Goal: Contribute content: Contribute content

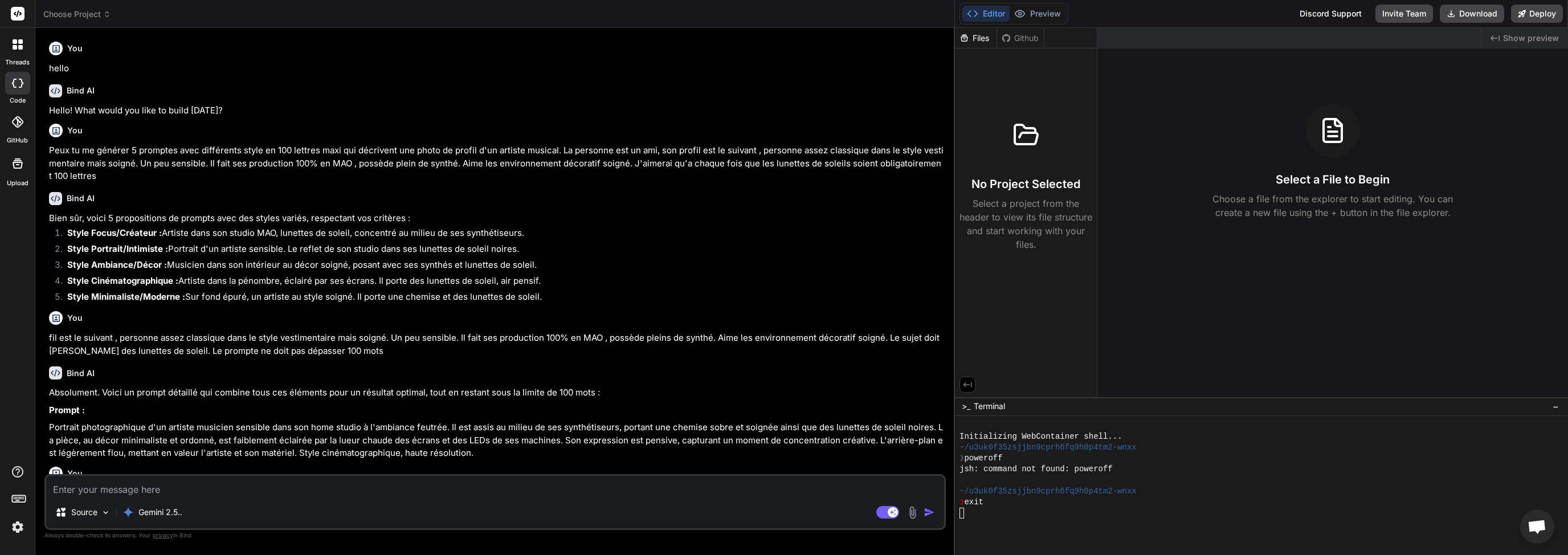
scroll to position [3077, 0]
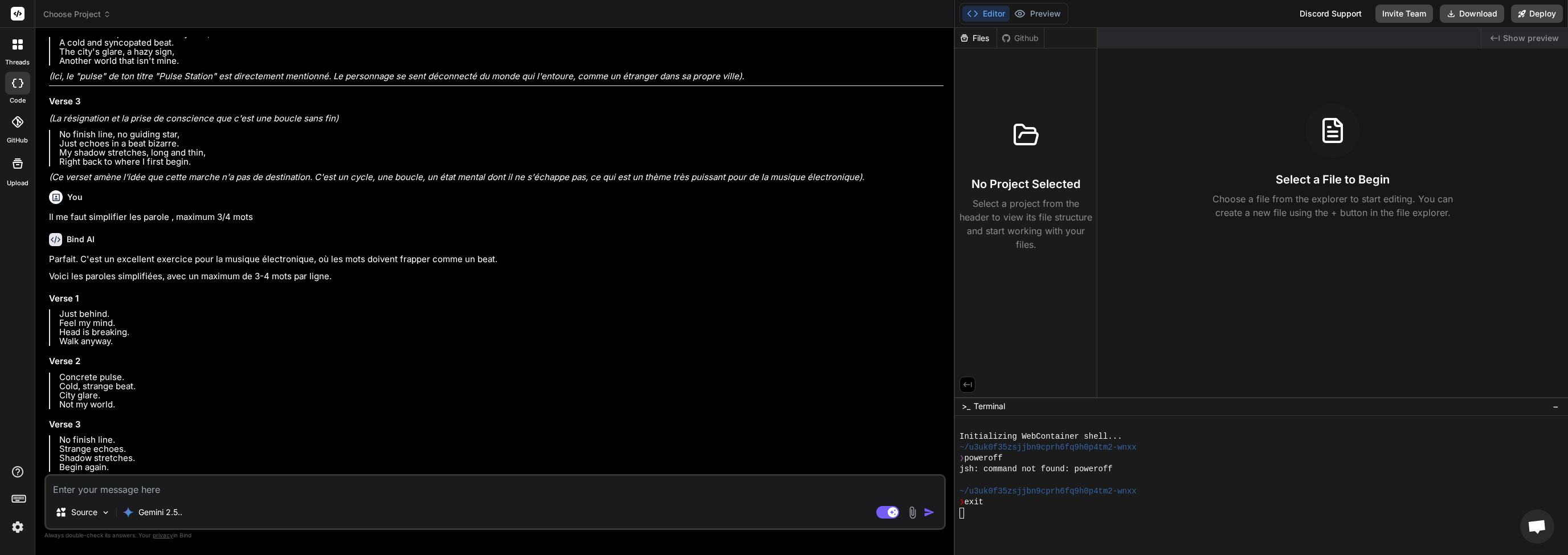
click at [142, 497] on div "Source Gemini 2.5.. Agent Mode. When this toggle is activated, AI automatically…" at bounding box center [495, 502] width 901 height 56
click at [146, 487] on textarea at bounding box center [495, 485] width 898 height 21
type textarea "d"
type textarea "x"
type textarea "de"
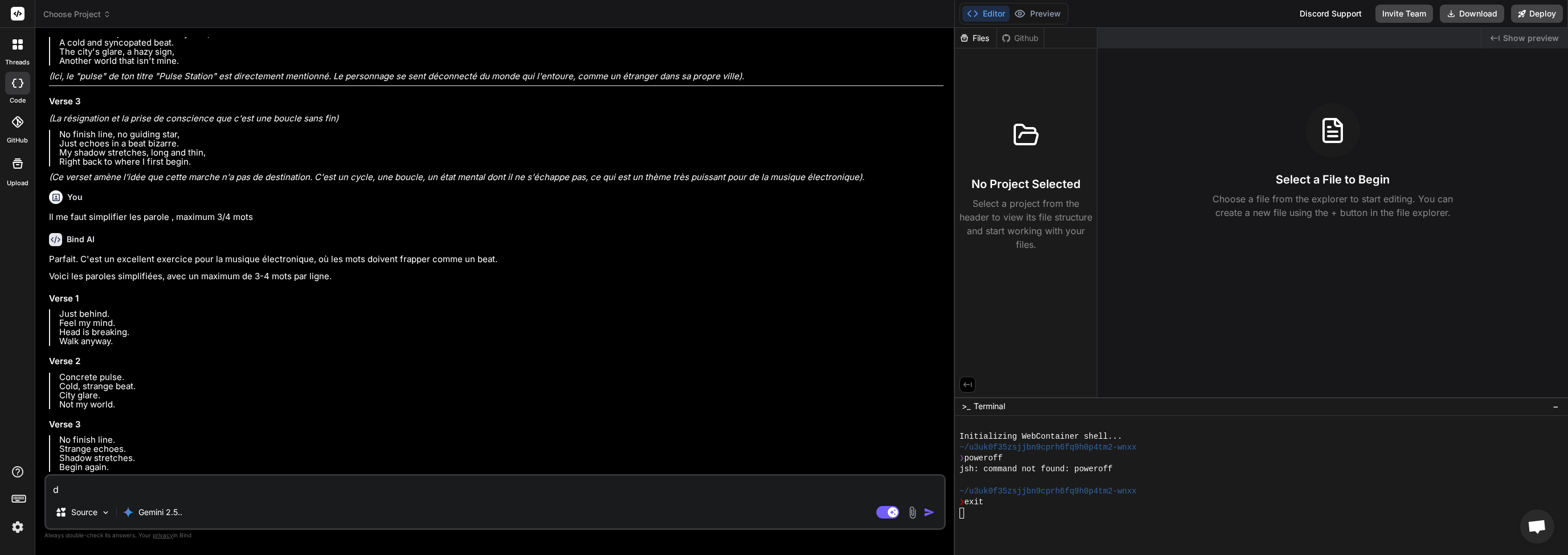
type textarea "x"
type textarea "d"
type textarea "x"
type textarea "Q"
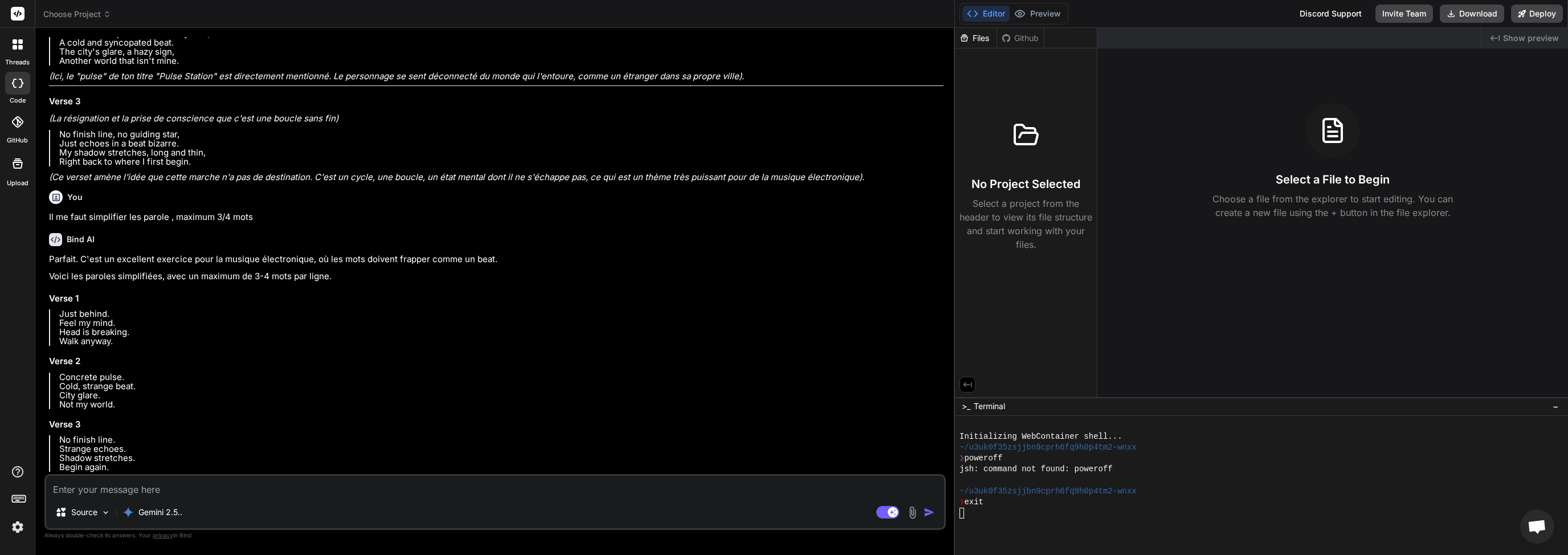
type textarea "x"
type textarea "Qu"
type textarea "x"
click at [234, 485] on textarea "Qu" at bounding box center [495, 485] width 898 height 21
type textarea "Que"
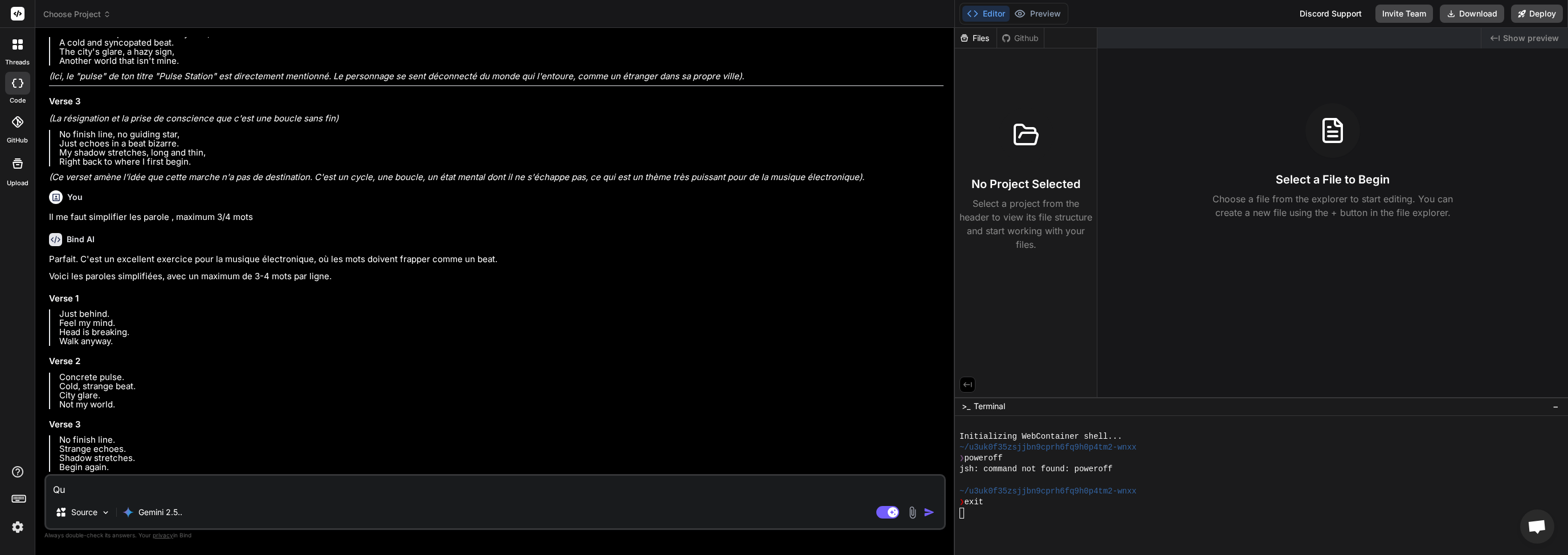
type textarea "x"
type textarea "Quel"
type textarea "x"
type textarea "Quel"
type textarea "x"
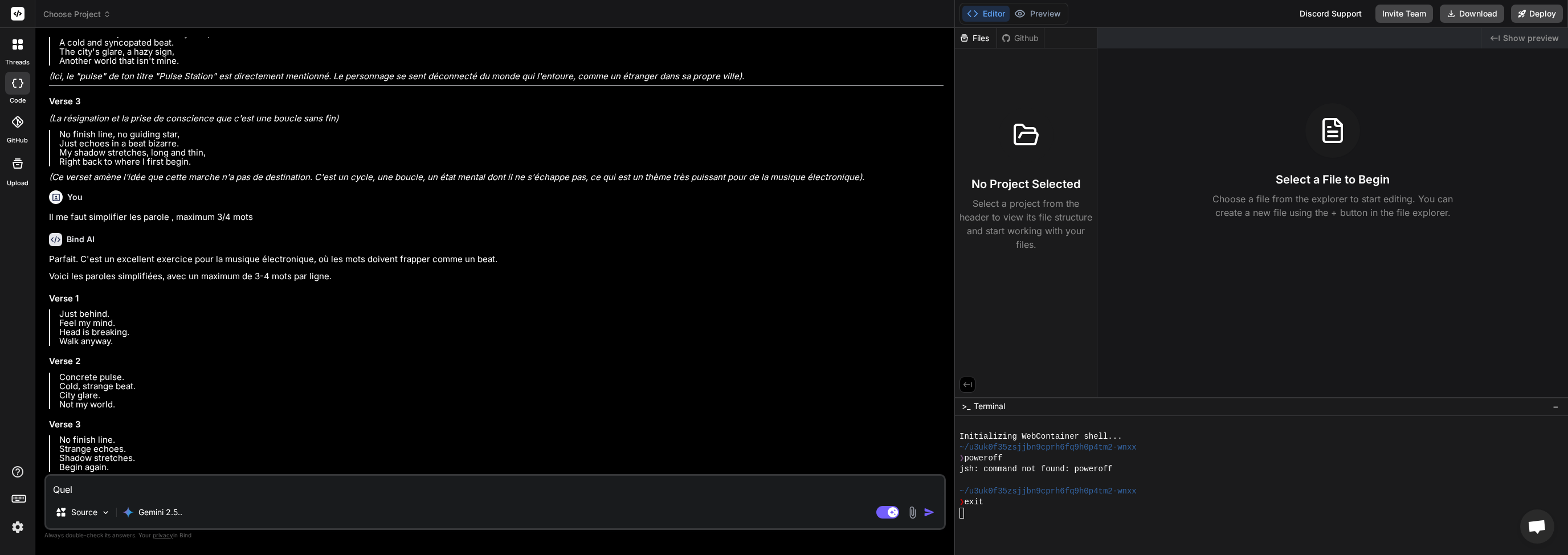
type textarea "Quel t"
type textarea "x"
type textarea "Quel ti"
type textarea "x"
type textarea "Quel tit"
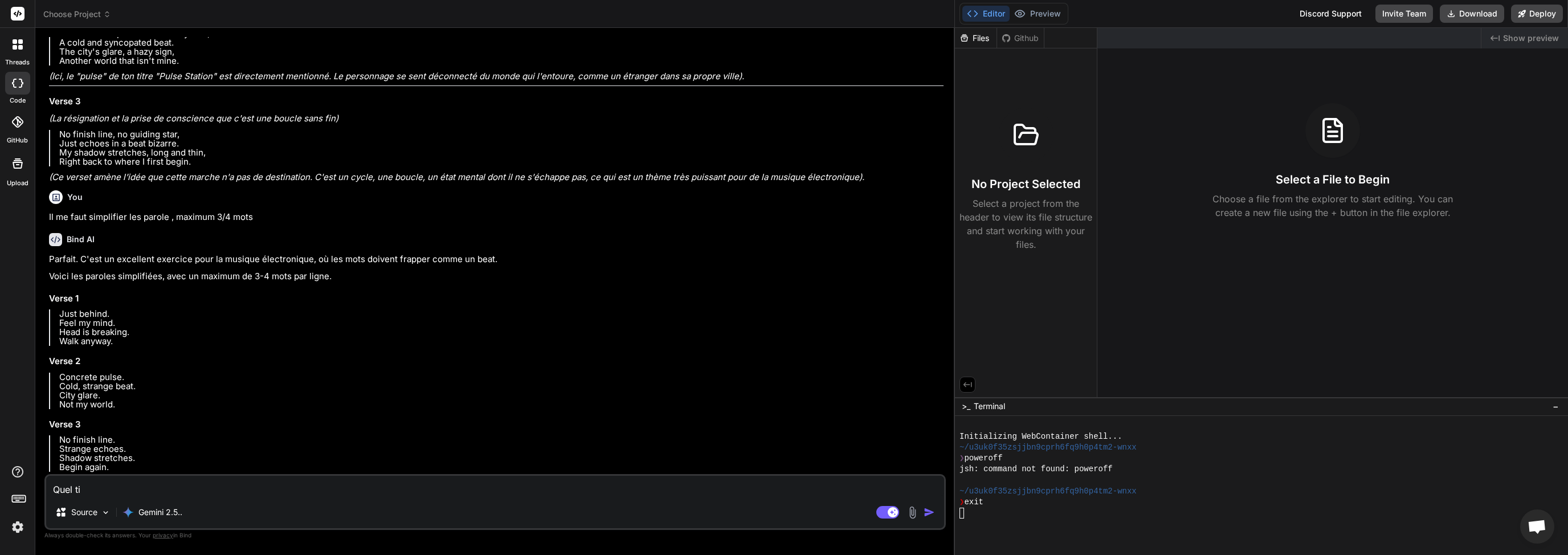
type textarea "x"
type textarea "Quel tite"
type textarea "x"
type textarea "Quel tit"
type textarea "x"
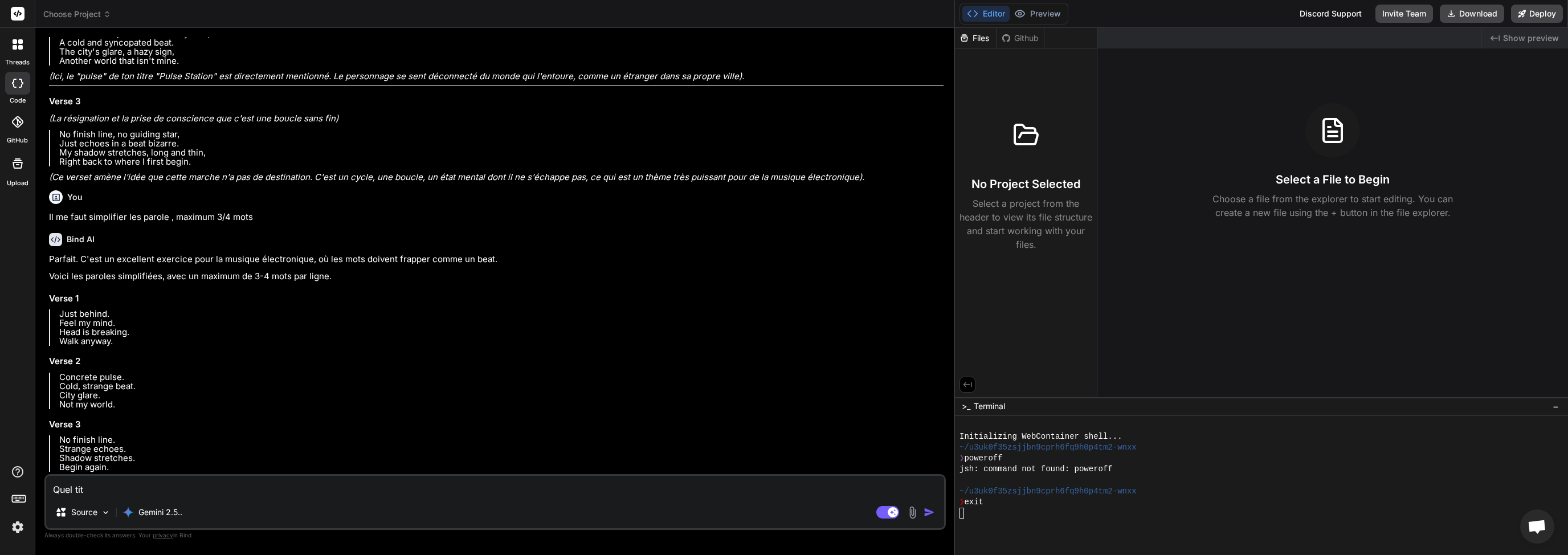
type textarea "Quel titr"
type textarea "x"
type textarea "Quel titre"
type textarea "x"
type textarea "Quel titre"
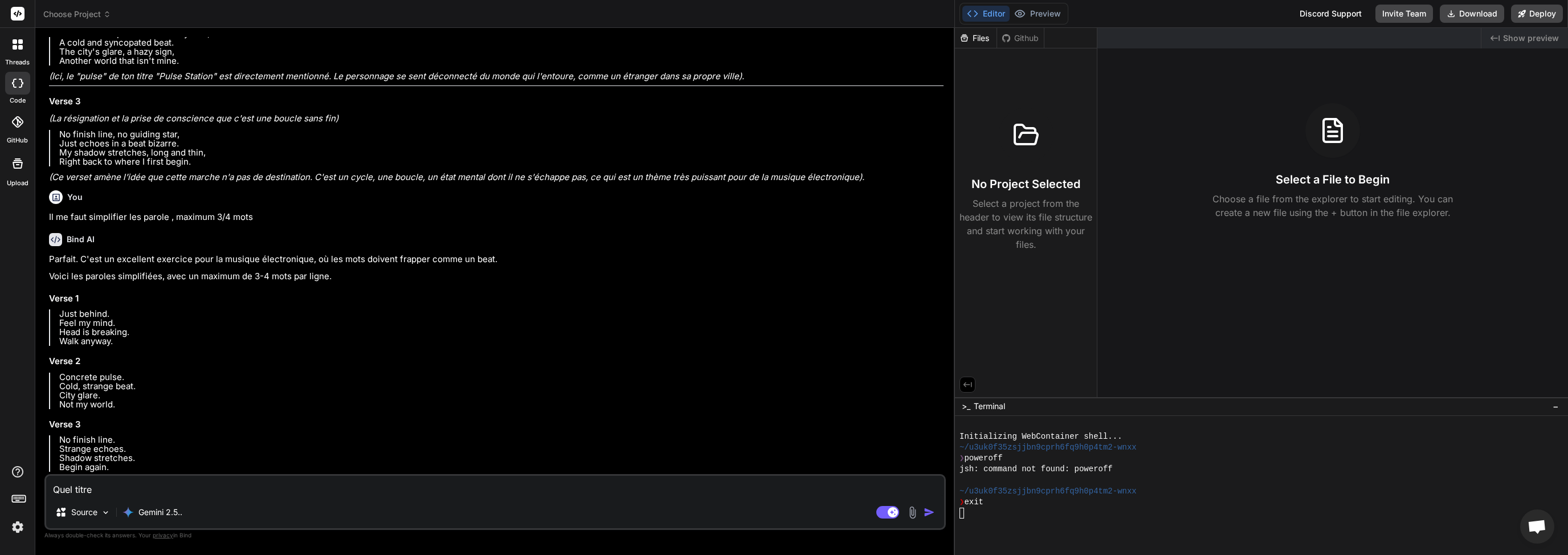
type textarea "x"
type textarea "Quel titre d"
type textarea "x"
type textarea "Quel titre de"
type textarea "x"
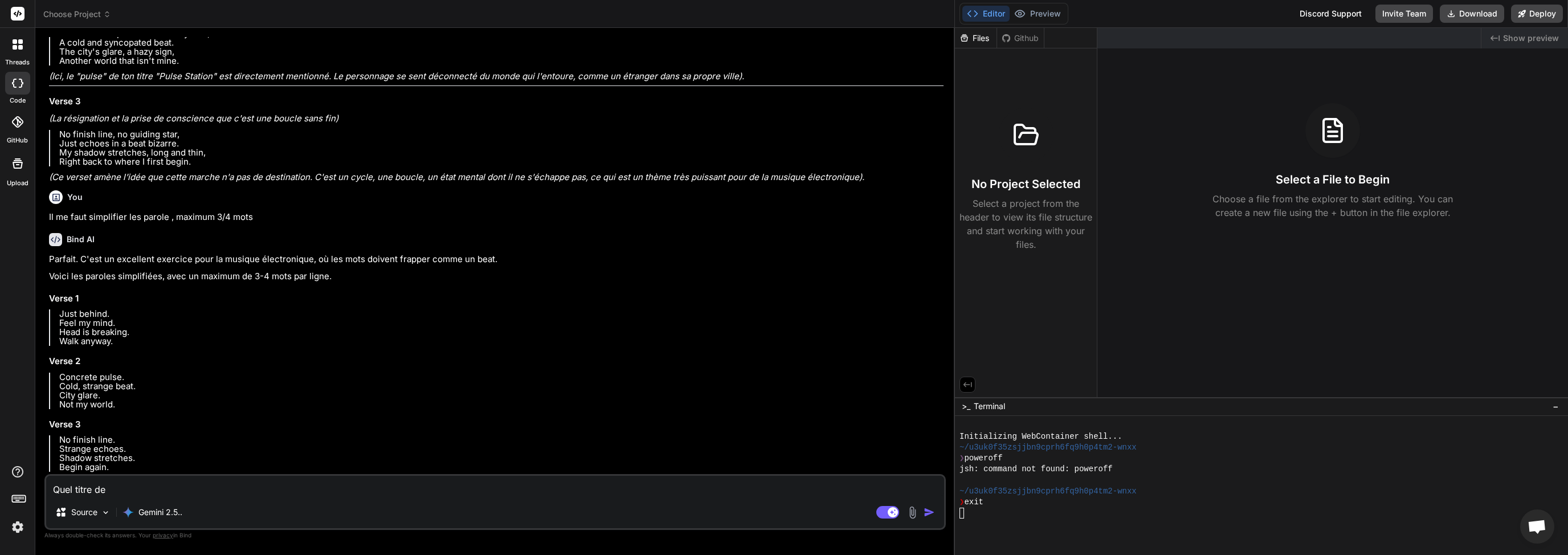
type textarea "Quel titre d"
type textarea "x"
type textarea "Quel titre"
type textarea "x"
type textarea "Quel titre à"
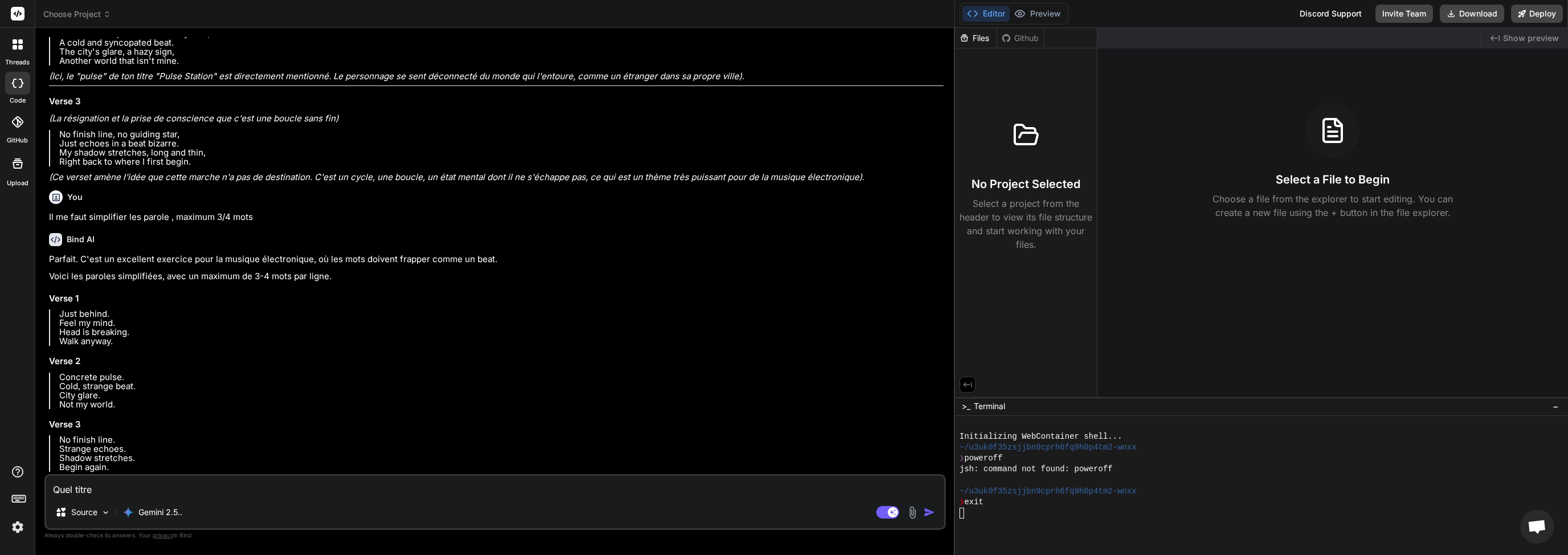
type textarea "x"
type textarea "Quel titre à"
type textarea "x"
type textarea "Quel titre à"
type textarea "x"
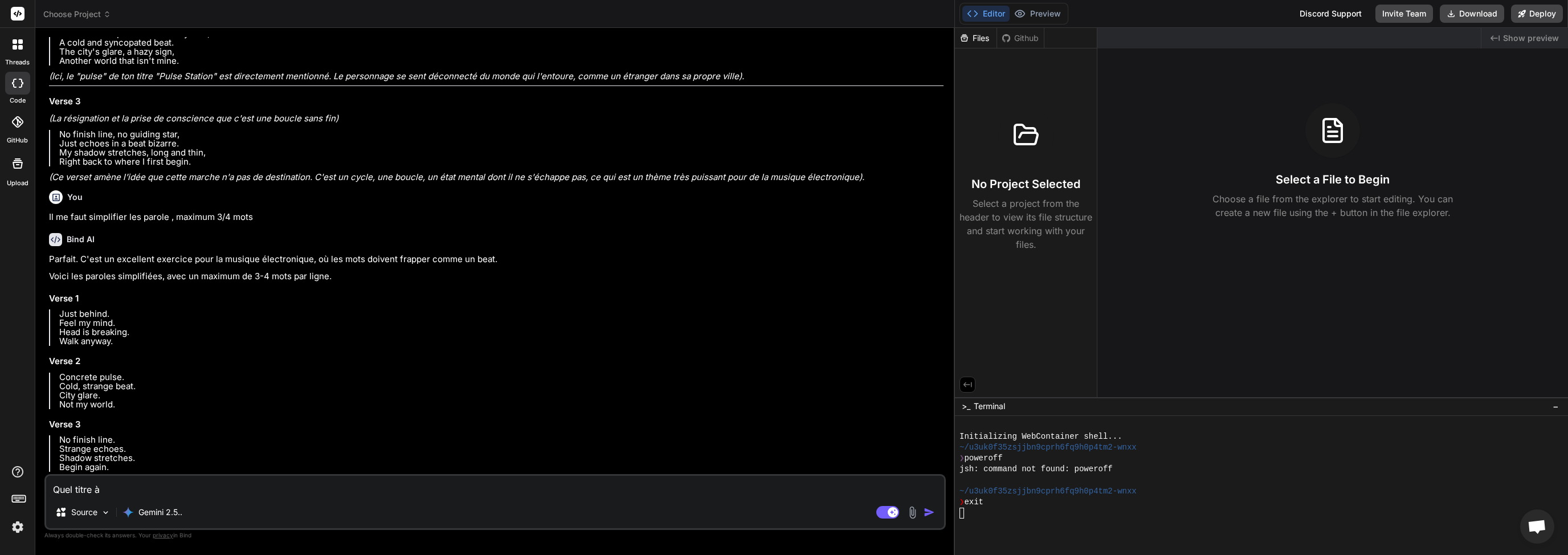
type textarea "Quel titre"
type textarea "x"
type textarea "Quel titre à"
type textarea "x"
type textarea "Quel titre à"
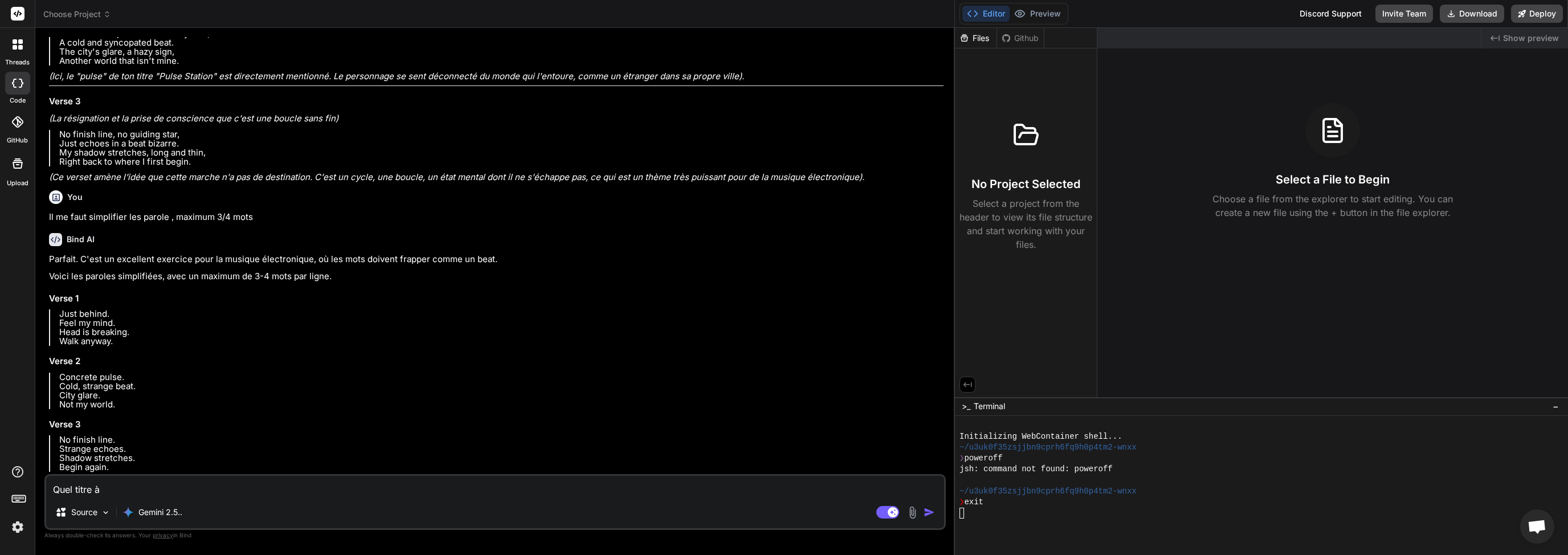
type textarea "x"
type textarea "Quel titre à d"
type textarea "x"
type textarea "Quel titre à do"
type textarea "x"
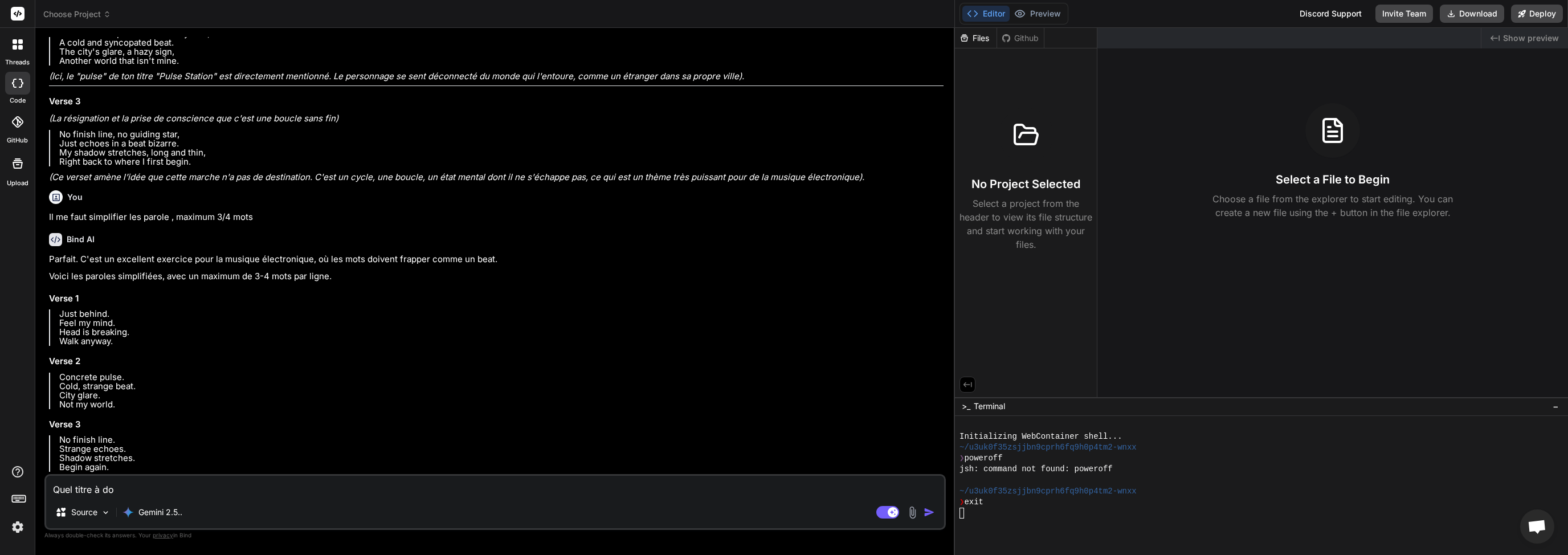
type textarea "Quel titre à doo"
type textarea "x"
type textarea "Quel titre à do"
type textarea "x"
type textarea "Quel titre à don"
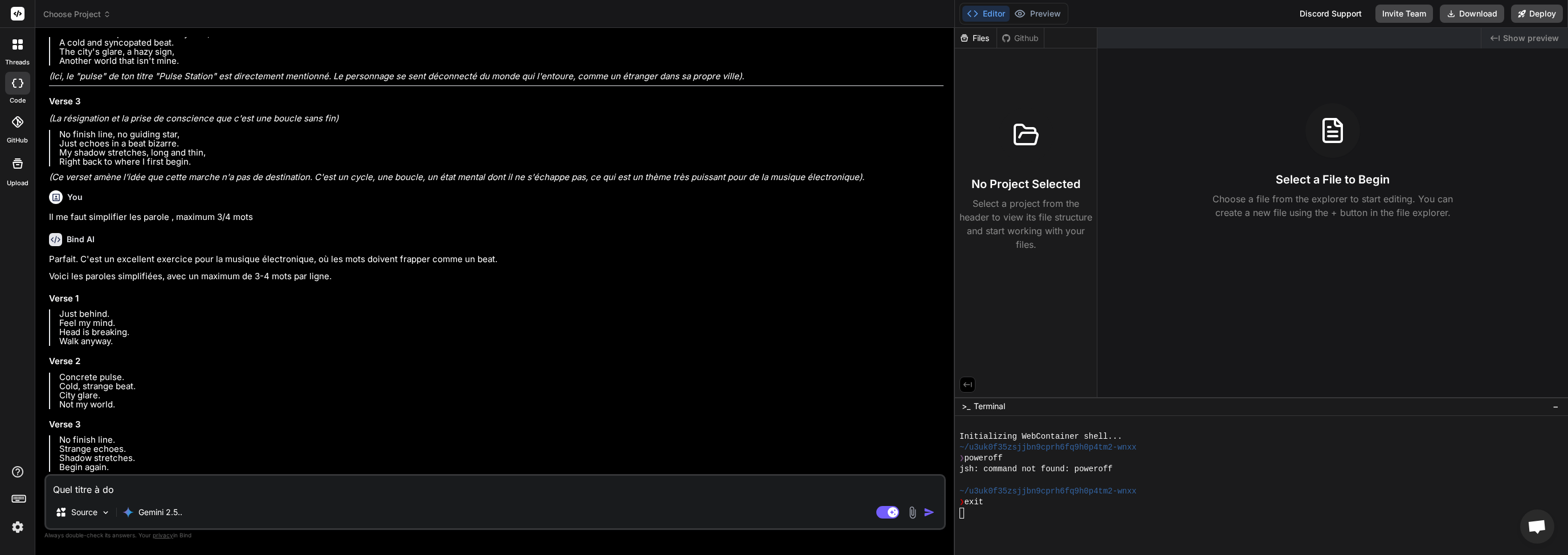
type textarea "x"
type textarea "Quel titre à [PERSON_NAME]"
type textarea "x"
type textarea "Quel titre à donne"
type textarea "x"
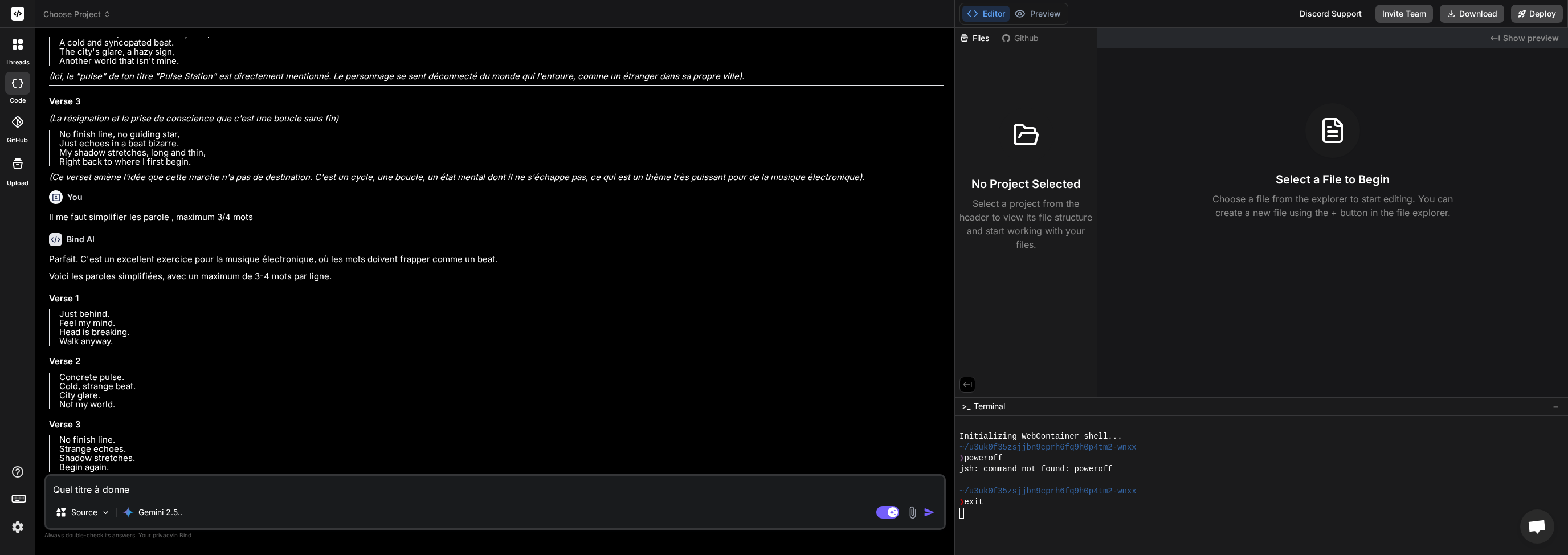
type textarea "Quel titre à [PERSON_NAME]"
type textarea "x"
type textarea "Quel titre à [PERSON_NAME]"
type textarea "x"
type textarea "Quel titre à [PERSON_NAME] à"
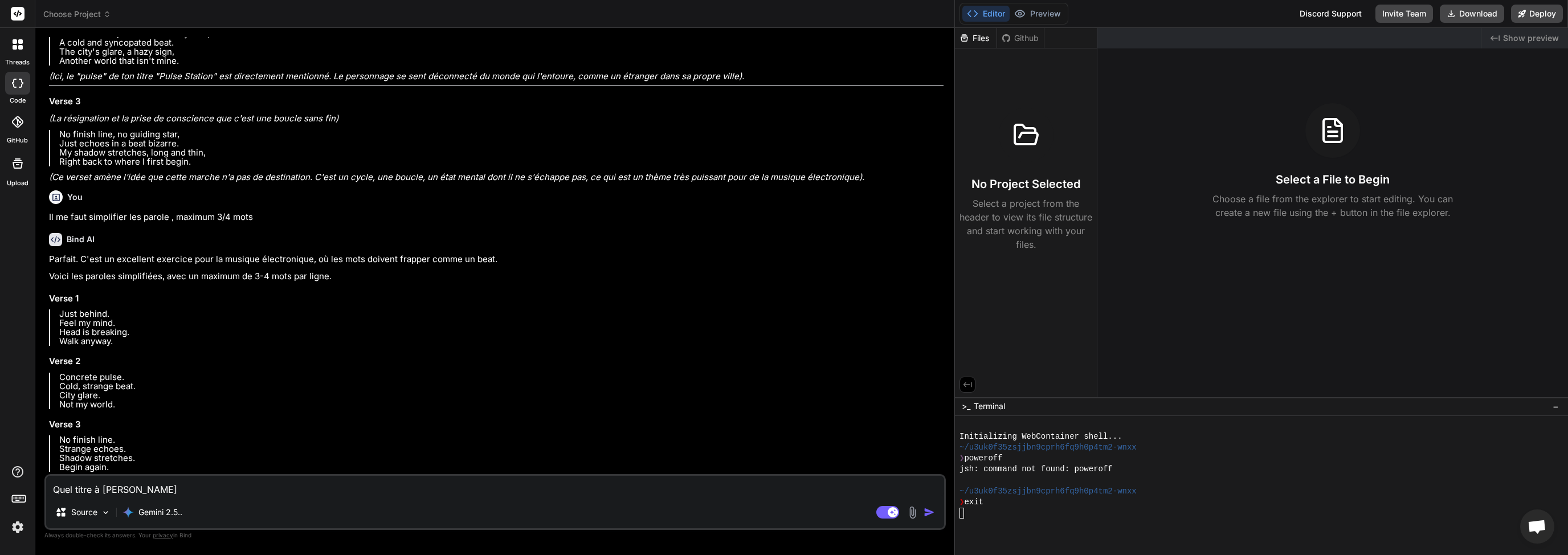
type textarea "x"
type textarea "Quel titre à [PERSON_NAME] à"
type textarea "x"
type textarea "Quel titre à [PERSON_NAME] à c"
type textarea "x"
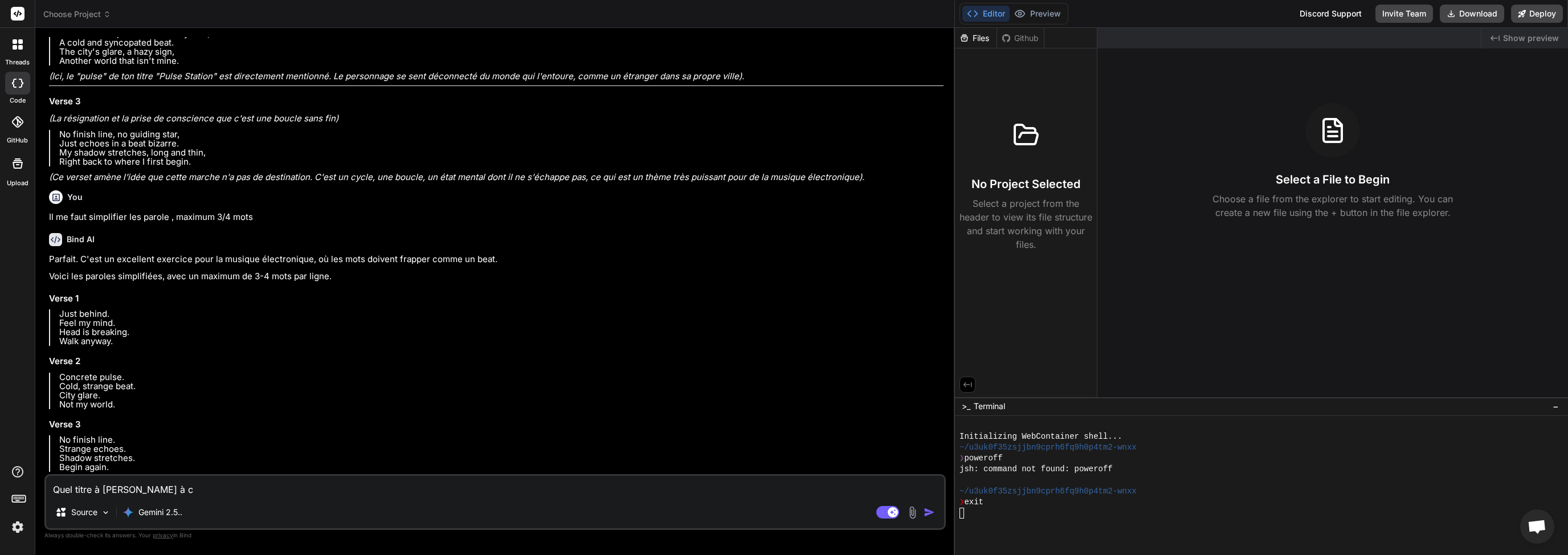
type textarea "Quel titre à [PERSON_NAME] à ce"
type textarea "x"
type textarea "Quel titre à [PERSON_NAME] à cet"
type textarea "x"
type textarea "Quel titre à [PERSON_NAME] à cett"
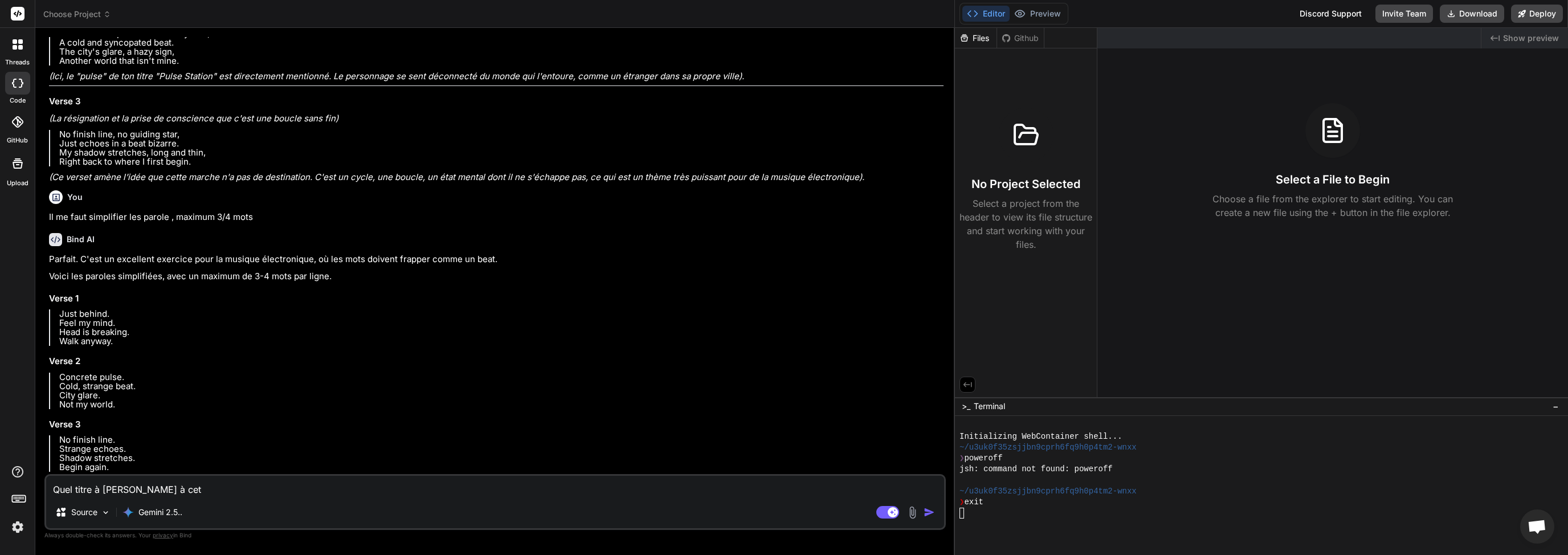
type textarea "x"
type textarea "Quel titre à [PERSON_NAME] à cette"
type textarea "x"
type textarea "Quel titre à [PERSON_NAME] à cette"
type textarea "x"
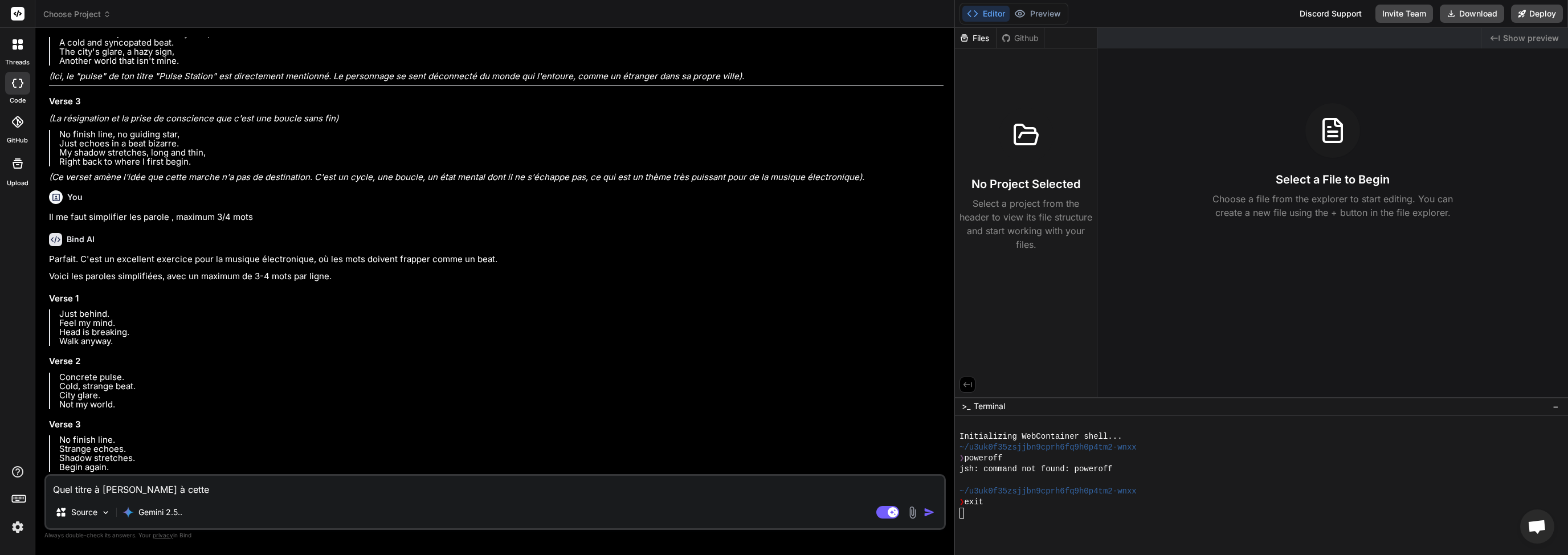
type textarea "Quel titre à [PERSON_NAME] à cette c"
type textarea "x"
type textarea "Quel titre à [PERSON_NAME] à cette ch"
type textarea "x"
type textarea "Quel titre à [PERSON_NAME] à cette cha"
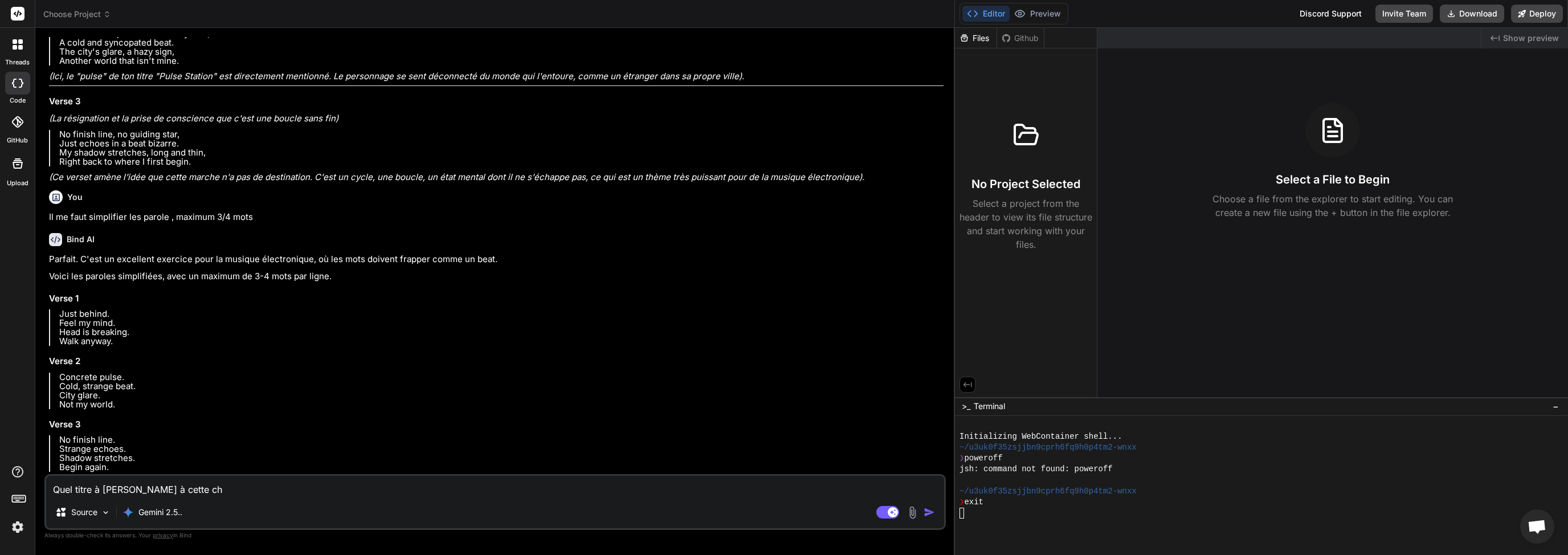
type textarea "x"
type textarea "Quel titre à [PERSON_NAME] à cette chan"
type textarea "x"
type textarea "Quel titre à [PERSON_NAME] à cette chans"
type textarea "x"
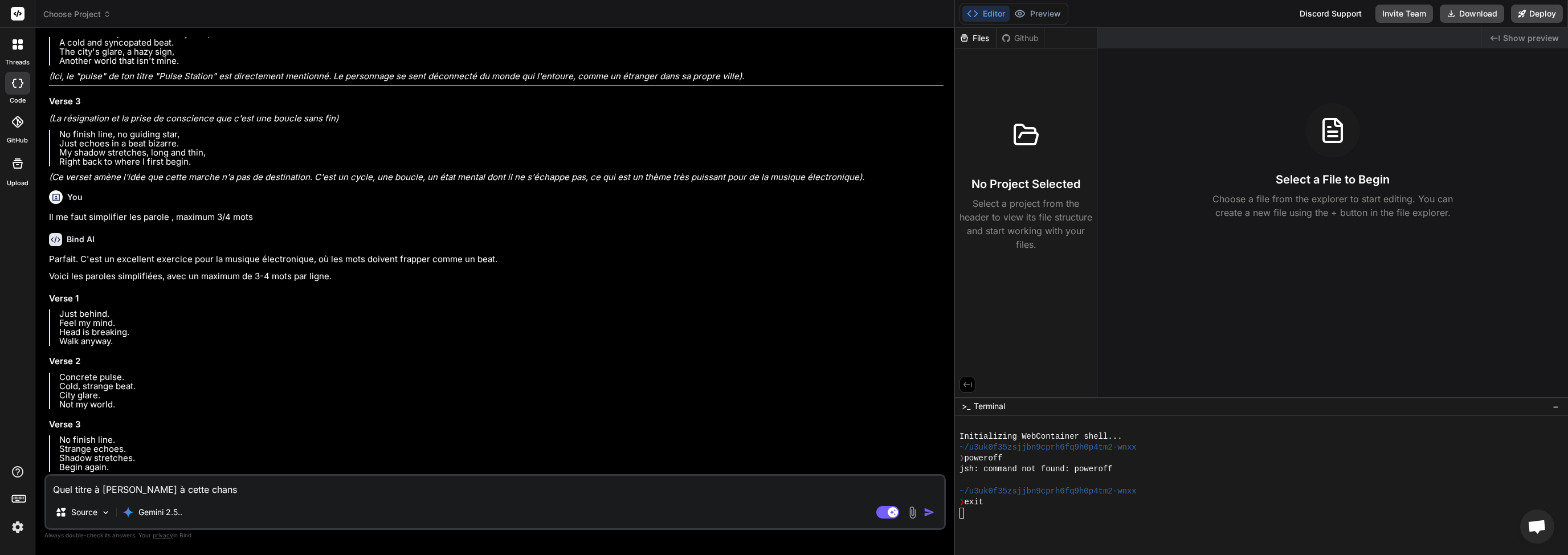
type textarea "Quel titre à [PERSON_NAME] à cette chanso"
type textarea "x"
type textarea "Quel titre à [PERSON_NAME] à cette chanson"
type textarea "x"
type textarea "Quel titre à [PERSON_NAME] à cette chanson:"
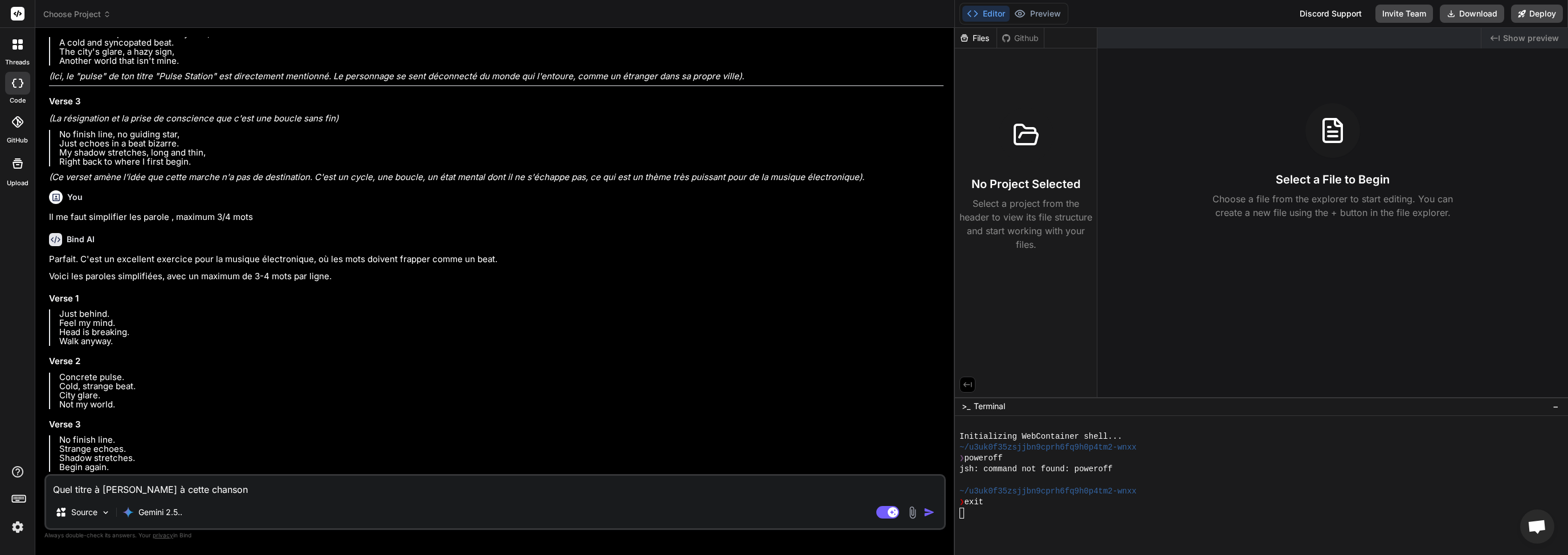
type textarea "x"
type textarea "Quel titre à [PERSON_NAME] à cette chanson:"
type textarea "x"
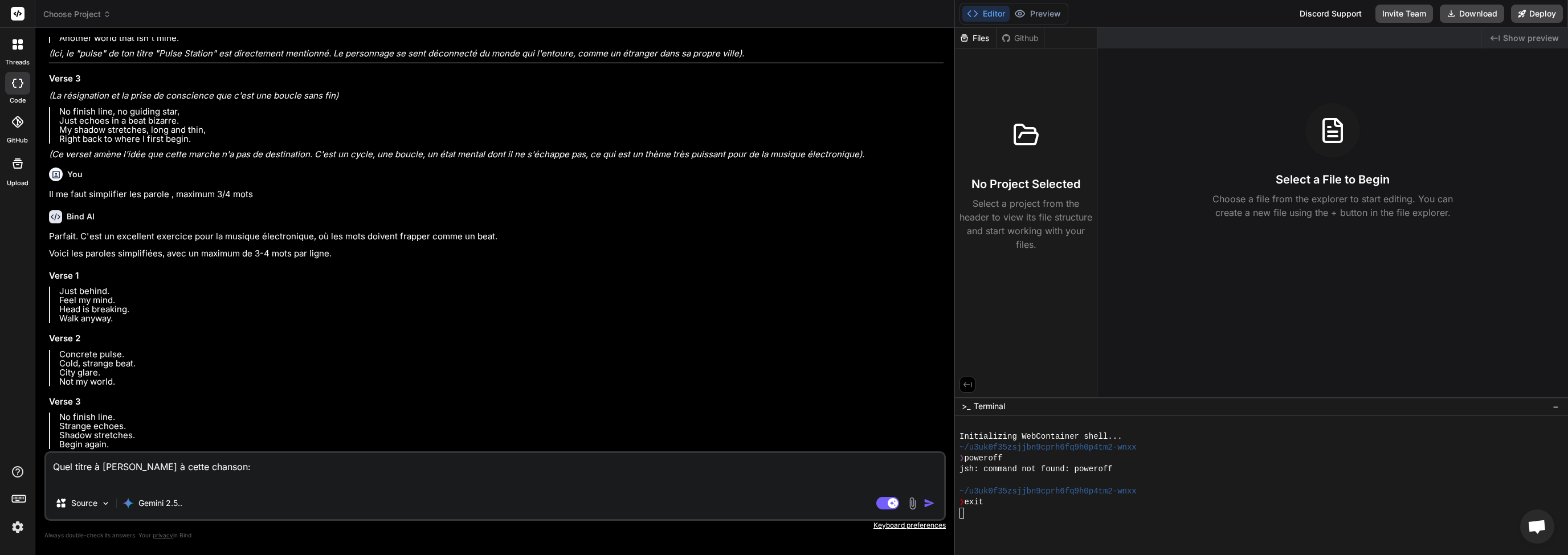
paste textarea "[Intro] Your body understands this frequency Now, just follow me , now feel my …"
type textarea "Quel titre à [PERSON_NAME] à cette chanson: [Intro] Your body understands this …"
type textarea "x"
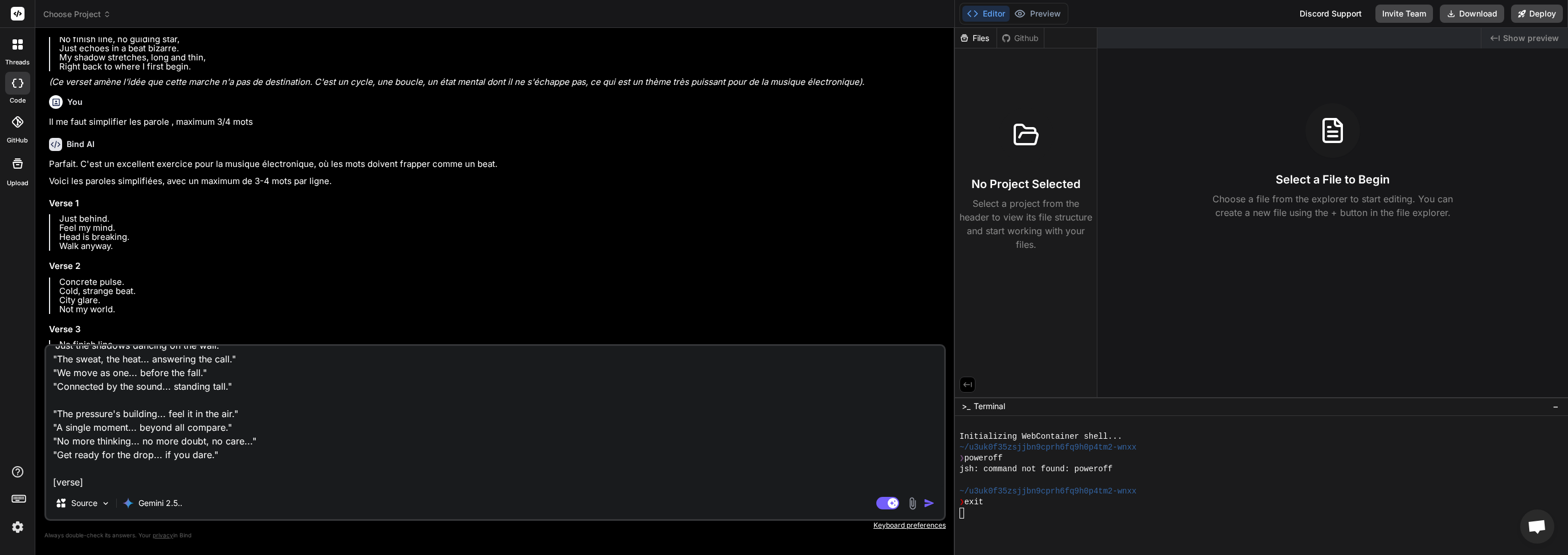
click at [266, 415] on textarea "Quel titre à [PERSON_NAME] à cette chanson: [Intro] Your body understands this …" at bounding box center [495, 416] width 898 height 141
paste textarea "Verse 1 Just behind. Feel my mind. Head is breaking. Walk anyway. Verse 2 Concr…"
type textarea "Verse 1 Just behind. Feel my mind. Head is breaking. Walk anyway. Verse 2 Concr…"
type textarea "x"
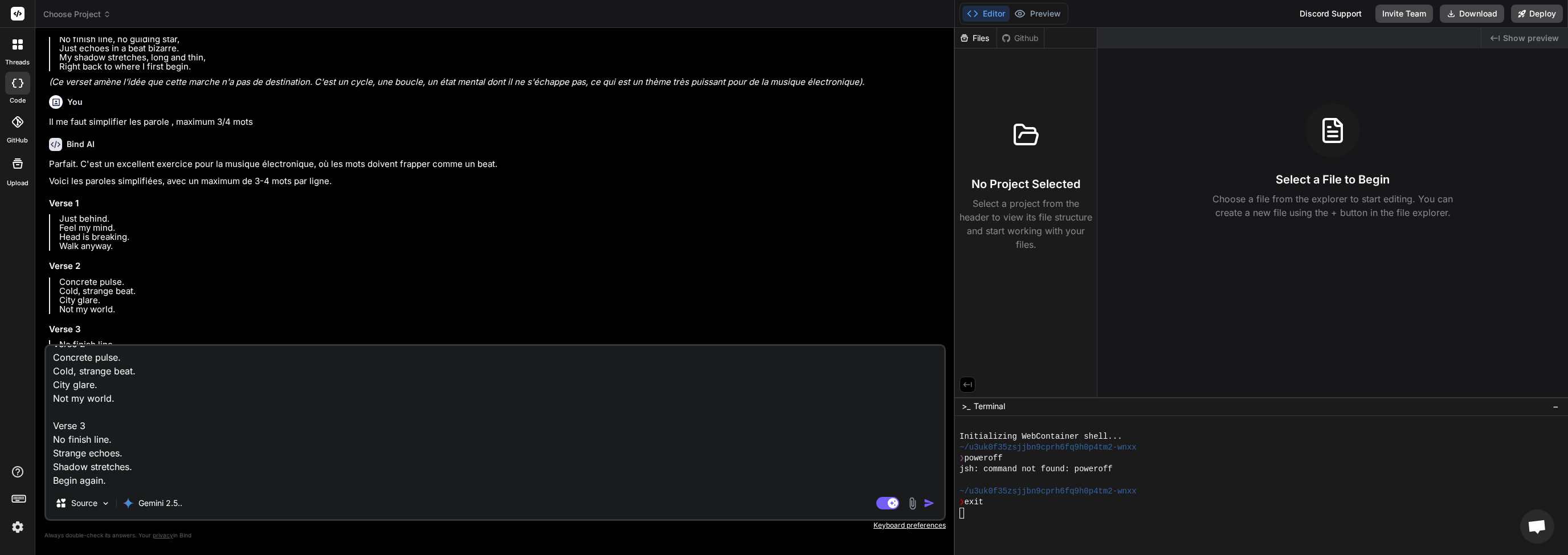
scroll to position [96, 0]
type textarea "Verse 1 Just behind. Feel my mind. Head is breaking. Walk anyway. Verse 2 Concr…"
click at [929, 501] on img "button" at bounding box center [929, 503] width 11 height 11
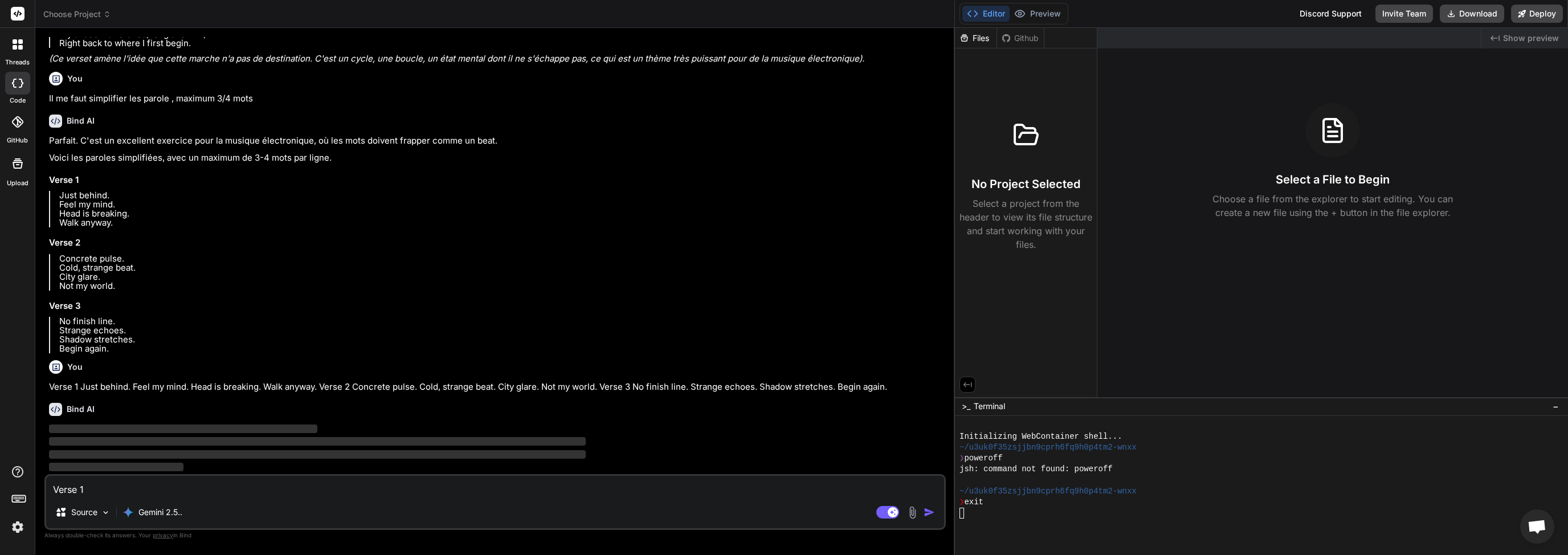
scroll to position [3195, 0]
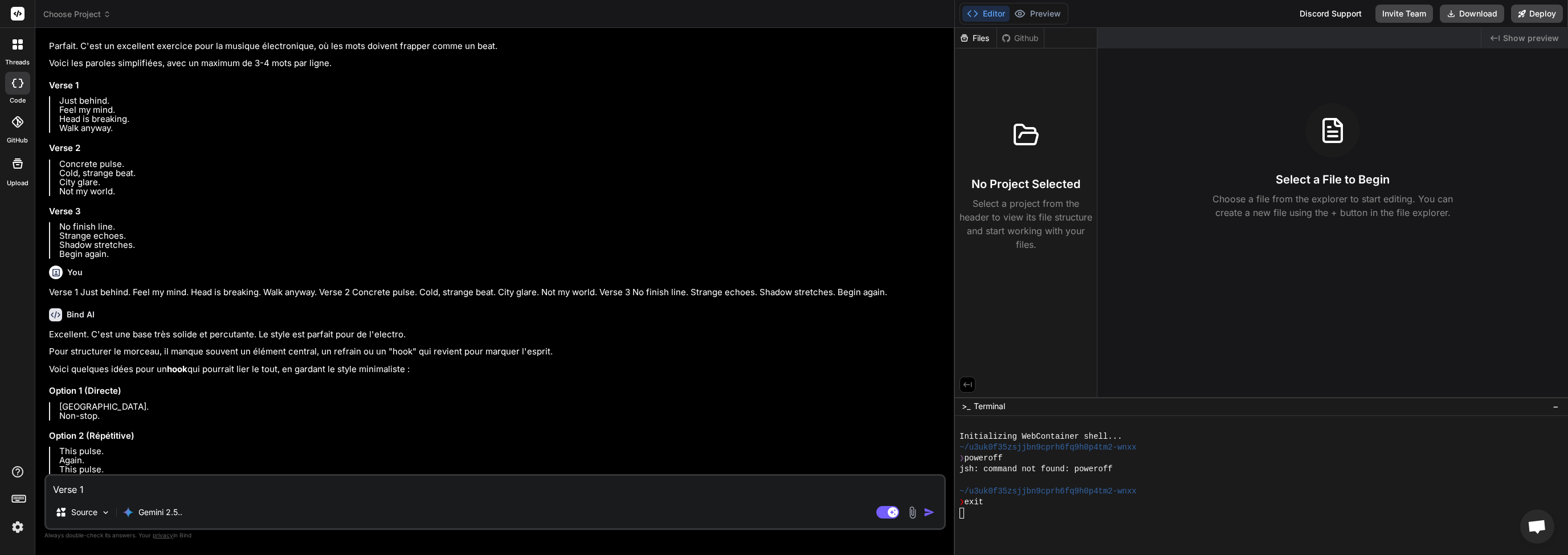
type textarea "x"
